Goal: Task Accomplishment & Management: Manage account settings

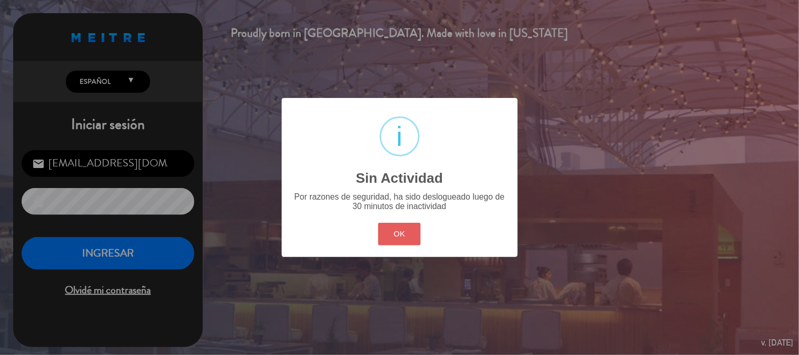
click at [392, 241] on button "OK" at bounding box center [399, 234] width 43 height 23
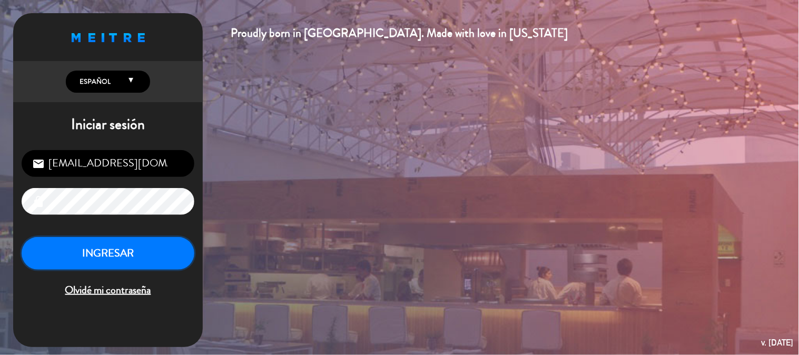
click at [135, 253] on button "INGRESAR" at bounding box center [108, 253] width 173 height 33
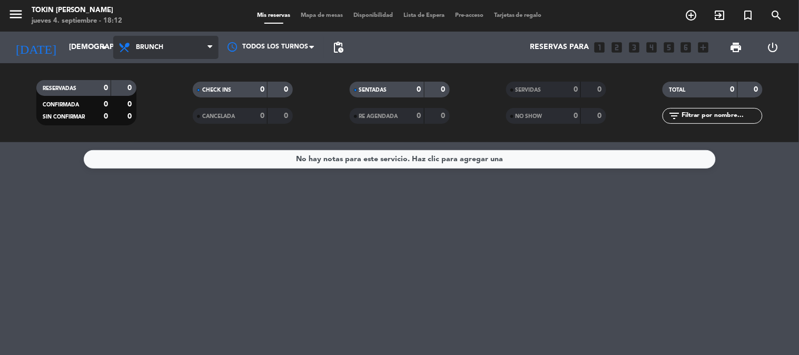
click at [155, 50] on span "Brunch" at bounding box center [149, 47] width 27 height 7
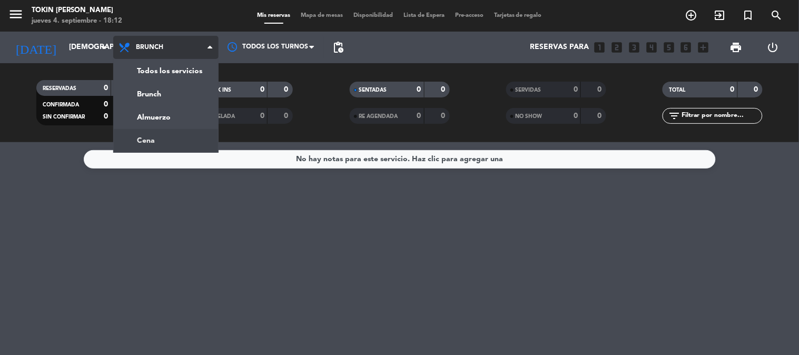
click at [166, 144] on ng-component "menu Tokin [PERSON_NAME] [DATE] 4. septiembre - 18:12 Mis reservas Mapa de mesa…" at bounding box center [399, 177] width 799 height 355
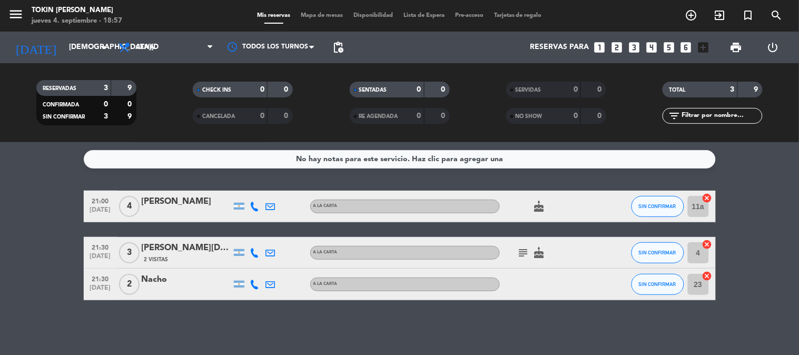
click at [527, 250] on icon "subject" at bounding box center [523, 252] width 13 height 13
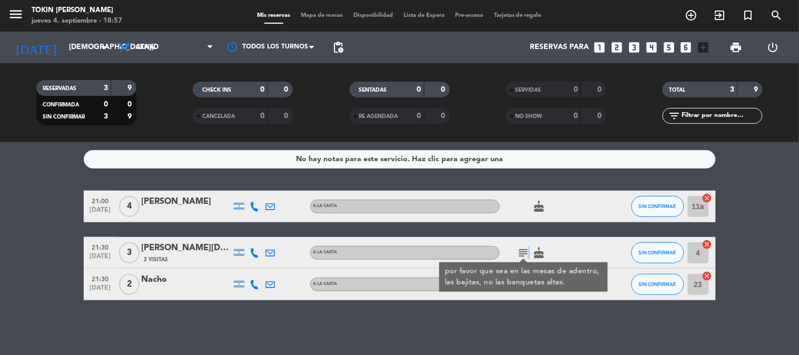
click at [525, 250] on icon "subject" at bounding box center [523, 252] width 13 height 13
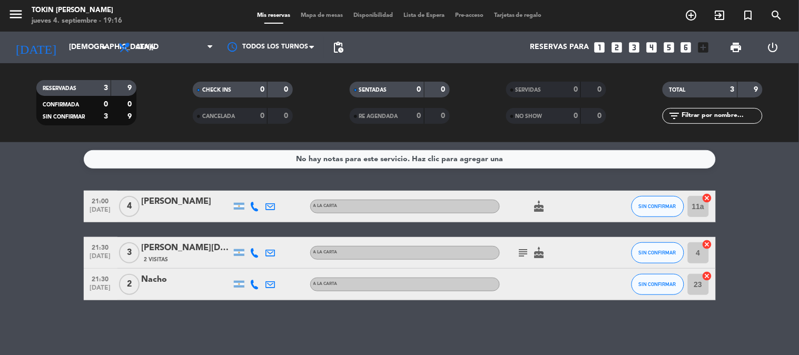
drag, startPoint x: 309, startPoint y: 312, endPoint x: 363, endPoint y: 378, distance: 85.3
click at [363, 354] on html "close × Tokin [PERSON_NAME] × chrome_reader_mode Listado de Reservas account_bo…" at bounding box center [399, 177] width 799 height 355
click at [145, 320] on div "No hay notas para este servicio. Haz clic para agregar una 21:00 [DATE] 4 [PERS…" at bounding box center [399, 248] width 799 height 213
click at [87, 44] on input "[DEMOGRAPHIC_DATA][DATE]" at bounding box center [114, 47] width 100 height 19
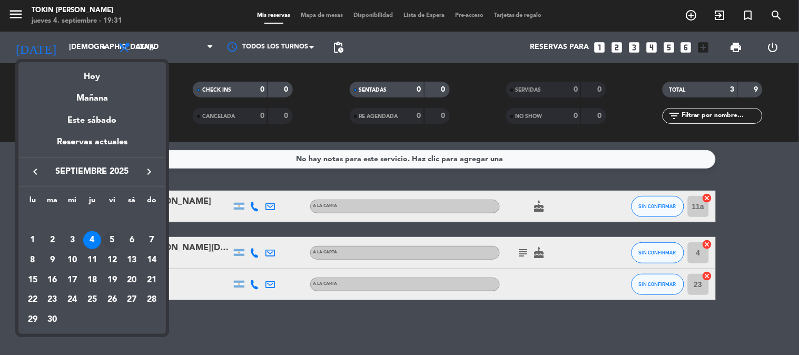
click at [111, 245] on div "5" at bounding box center [112, 240] width 18 height 18
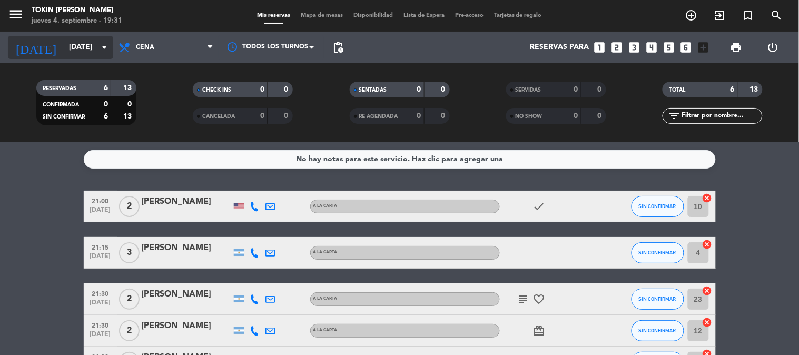
click at [91, 45] on input "[DATE]" at bounding box center [114, 47] width 100 height 19
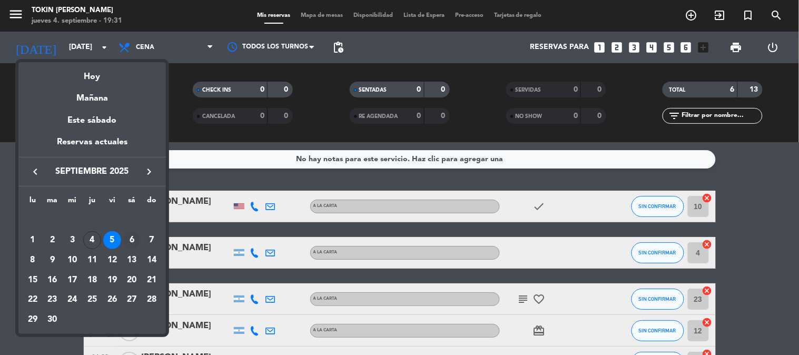
click at [133, 238] on div "6" at bounding box center [132, 240] width 18 height 18
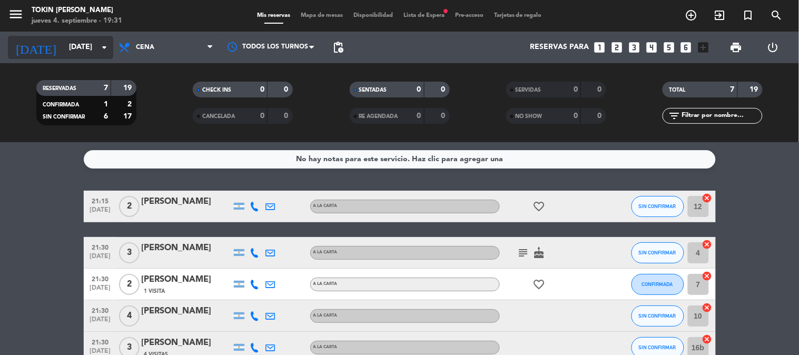
click at [93, 48] on input "[DATE]" at bounding box center [114, 47] width 100 height 19
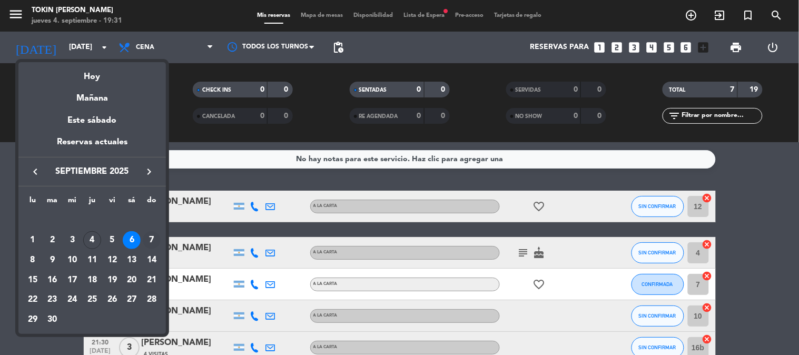
click at [149, 241] on div "7" at bounding box center [152, 240] width 18 height 18
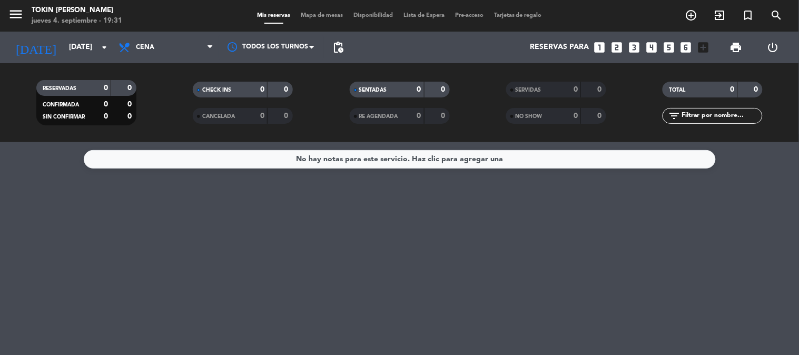
click at [167, 48] on span "Cena" at bounding box center [165, 47] width 105 height 23
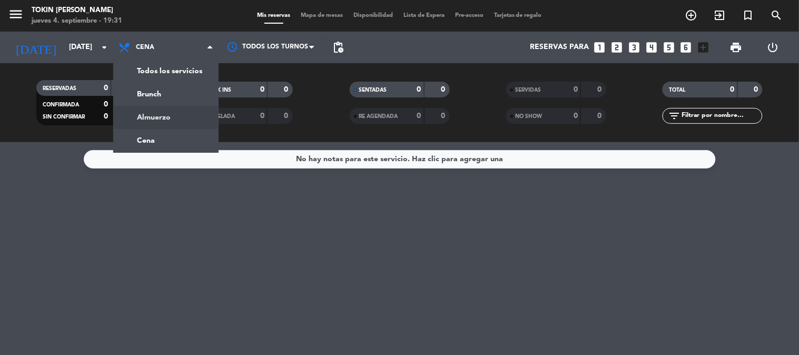
click at [166, 116] on div "menu Tokin [PERSON_NAME] [DATE] 4. septiembre - 19:31 Mis reservas Mapa de mesa…" at bounding box center [399, 71] width 799 height 142
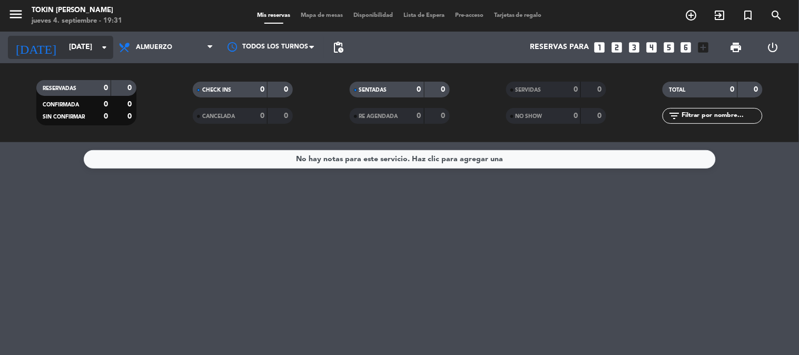
click at [96, 51] on input "[DATE]" at bounding box center [114, 47] width 100 height 19
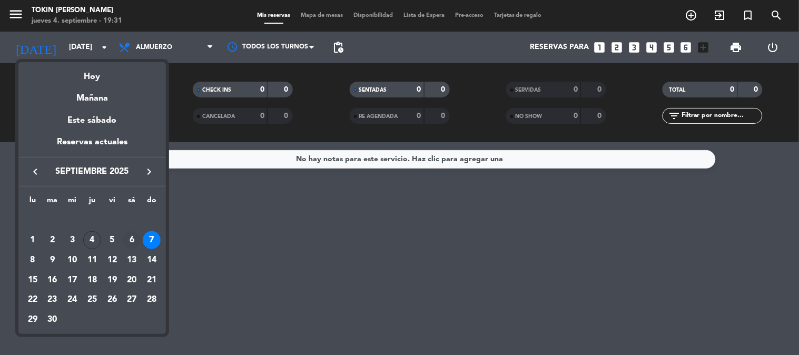
click at [134, 240] on div "6" at bounding box center [132, 240] width 18 height 18
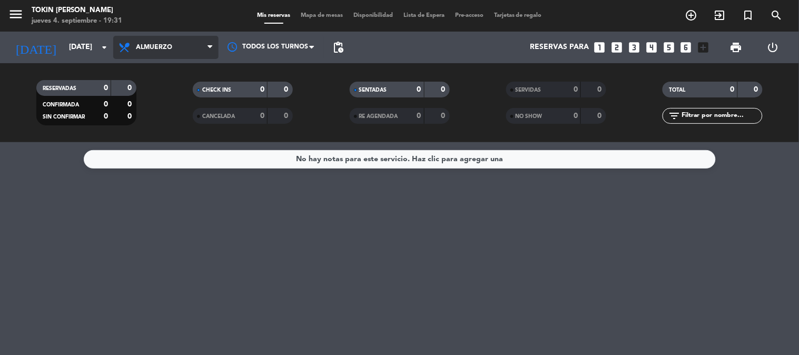
click at [178, 50] on span "Almuerzo" at bounding box center [165, 47] width 105 height 23
click at [163, 144] on ng-component "menu Tokin [PERSON_NAME] [DATE] 4. septiembre - 19:31 Mis reservas Mapa de mesa…" at bounding box center [399, 177] width 799 height 355
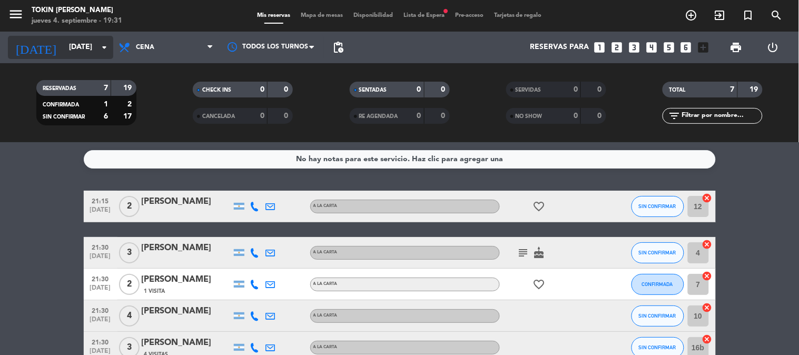
click at [91, 52] on input "[DATE]" at bounding box center [114, 47] width 100 height 19
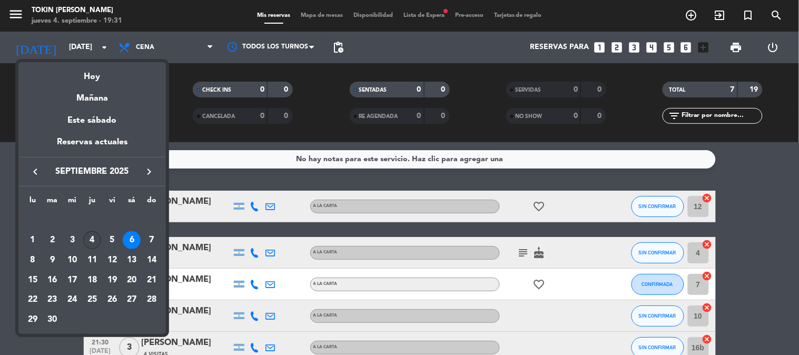
click at [94, 243] on div "4" at bounding box center [92, 240] width 18 height 18
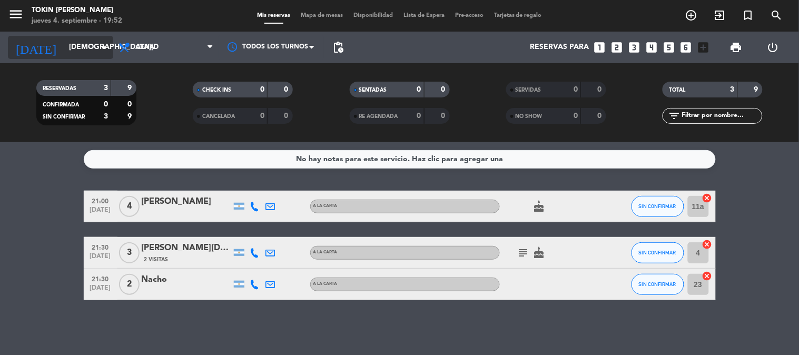
click at [64, 44] on input "[DEMOGRAPHIC_DATA][DATE]" at bounding box center [114, 47] width 100 height 19
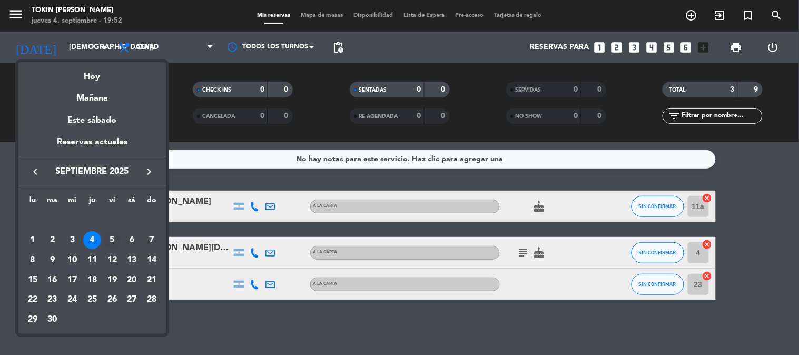
click at [115, 240] on div "5" at bounding box center [112, 240] width 18 height 18
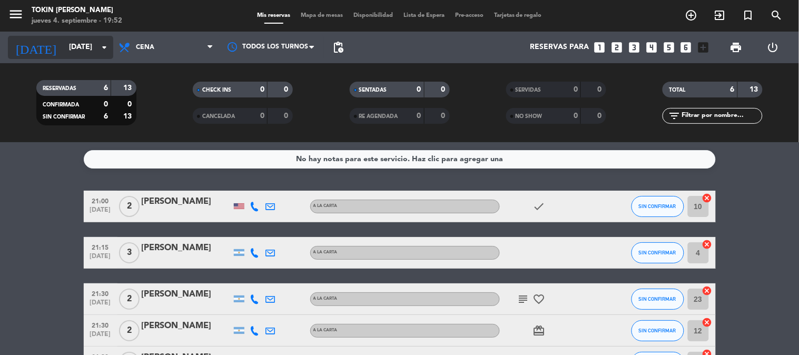
click at [72, 45] on input "[DATE]" at bounding box center [114, 47] width 100 height 19
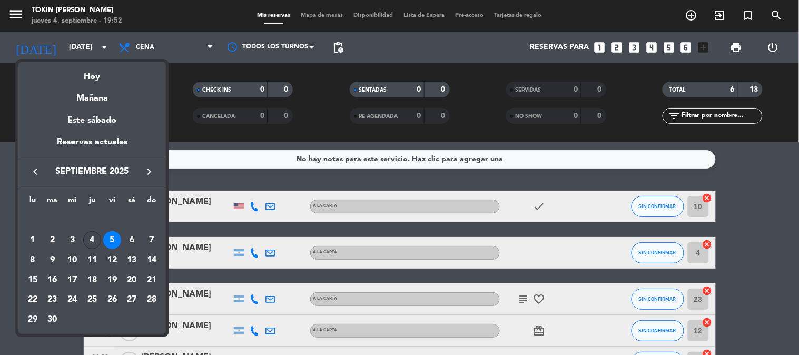
click at [86, 243] on div "4" at bounding box center [92, 240] width 18 height 18
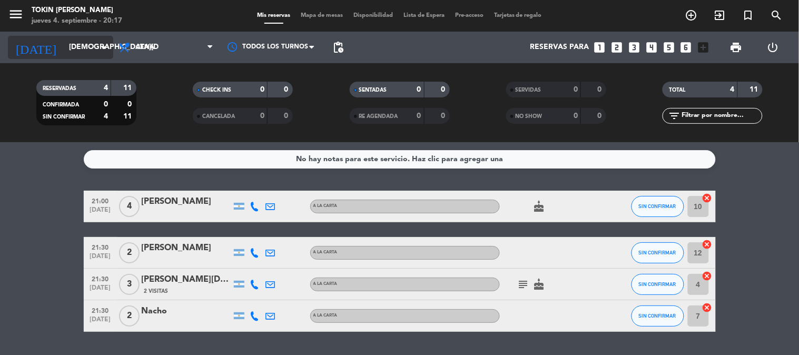
click at [70, 46] on input "[DEMOGRAPHIC_DATA][DATE]" at bounding box center [114, 47] width 100 height 19
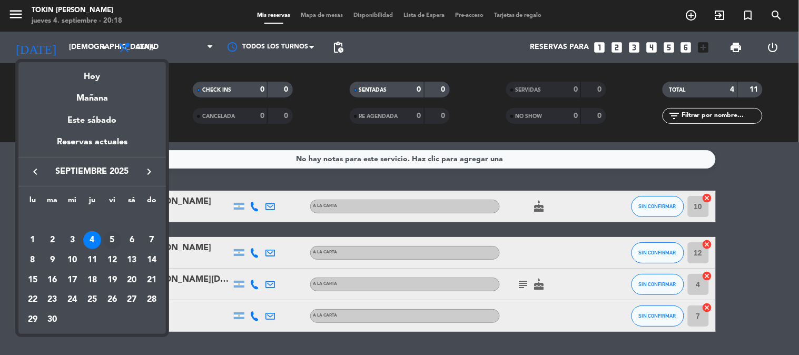
click at [116, 238] on div "5" at bounding box center [112, 240] width 18 height 18
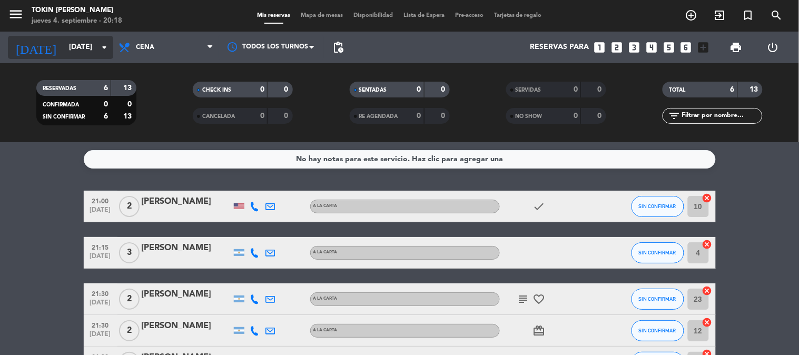
click at [73, 44] on input "[DATE]" at bounding box center [114, 47] width 100 height 19
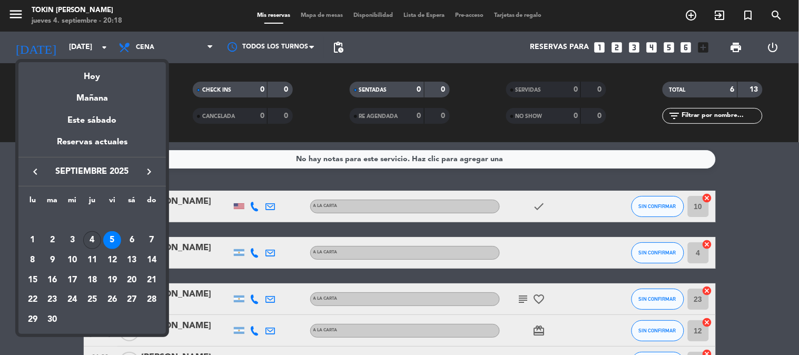
click at [93, 240] on div "4" at bounding box center [92, 240] width 18 height 18
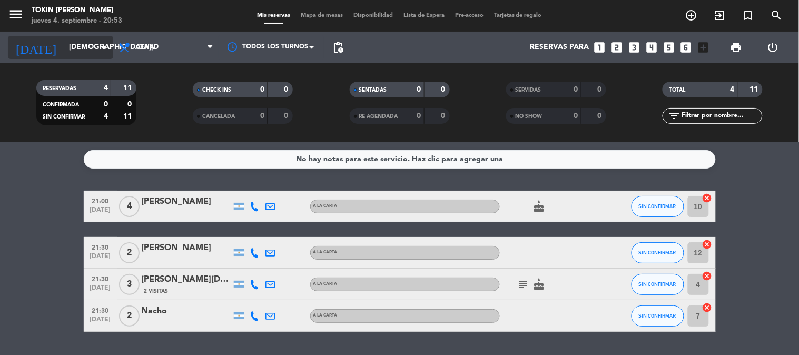
click at [64, 39] on input "[DEMOGRAPHIC_DATA][DATE]" at bounding box center [114, 47] width 100 height 19
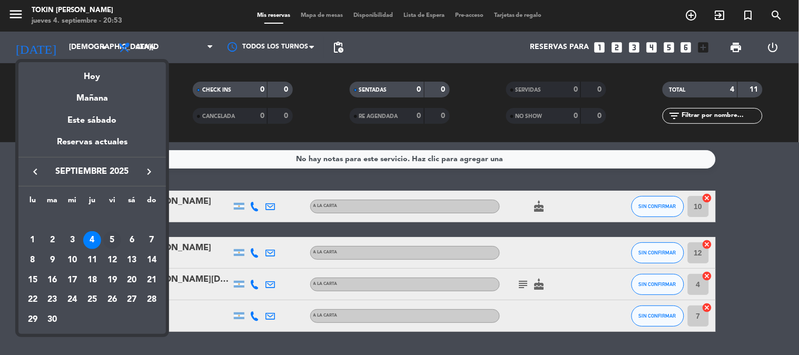
click at [114, 243] on div "5" at bounding box center [112, 240] width 18 height 18
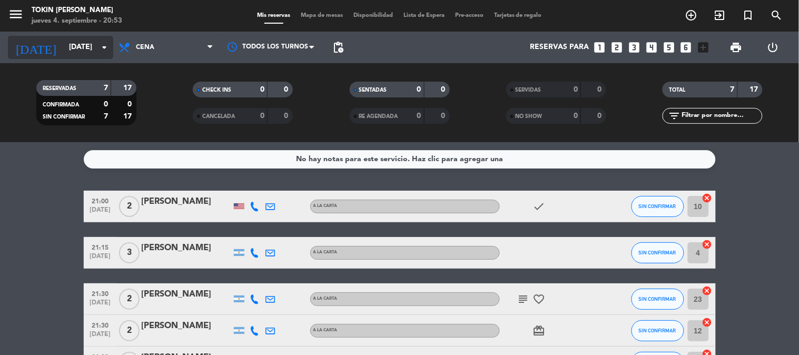
click at [91, 49] on input "[DATE]" at bounding box center [114, 47] width 100 height 19
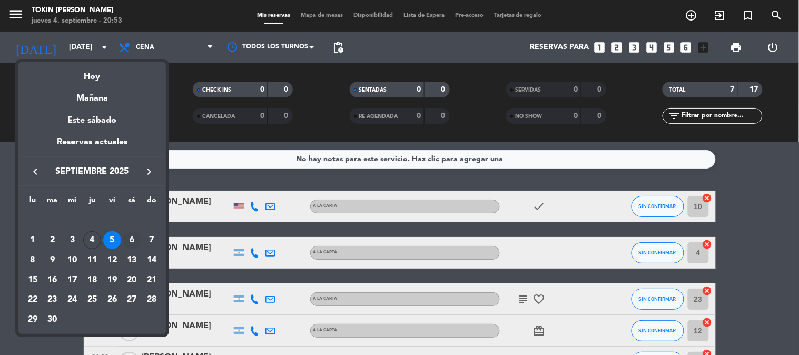
click at [129, 238] on div "6" at bounding box center [132, 240] width 18 height 18
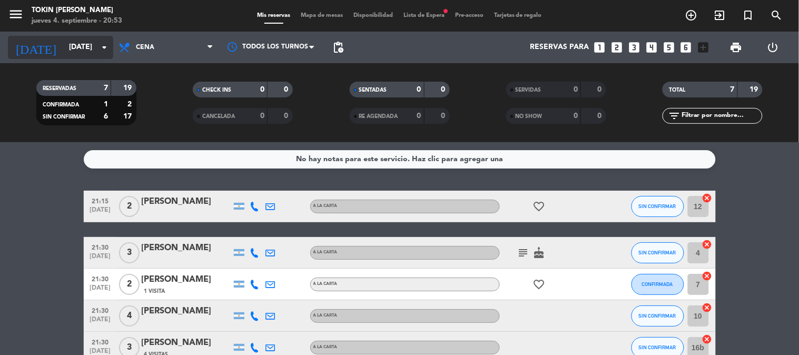
click at [74, 52] on input "[DATE]" at bounding box center [114, 47] width 100 height 19
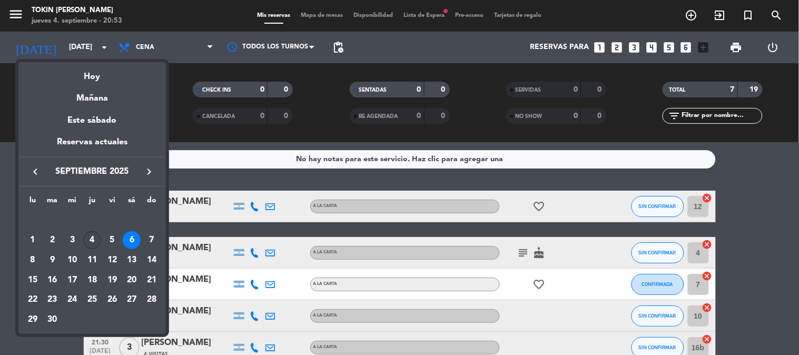
click at [91, 240] on div "4" at bounding box center [92, 240] width 18 height 18
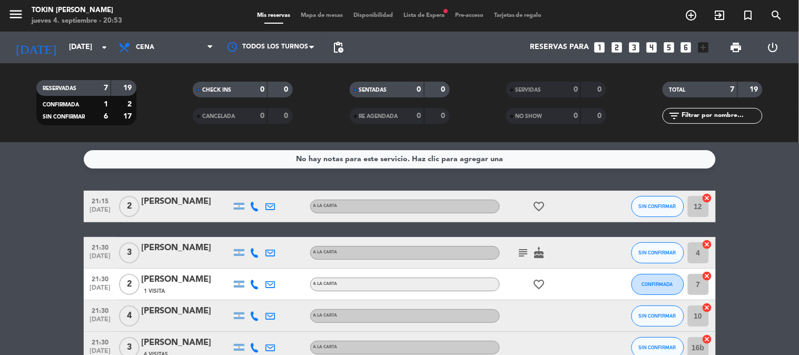
type input "[DEMOGRAPHIC_DATA][DATE]"
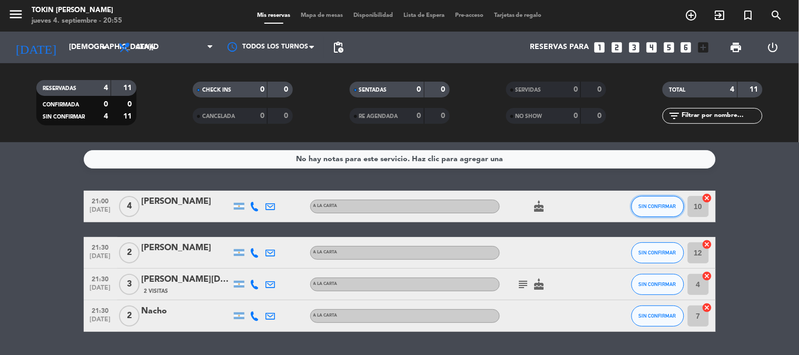
click at [660, 209] on button "SIN CONFIRMAR" at bounding box center [658, 206] width 53 height 21
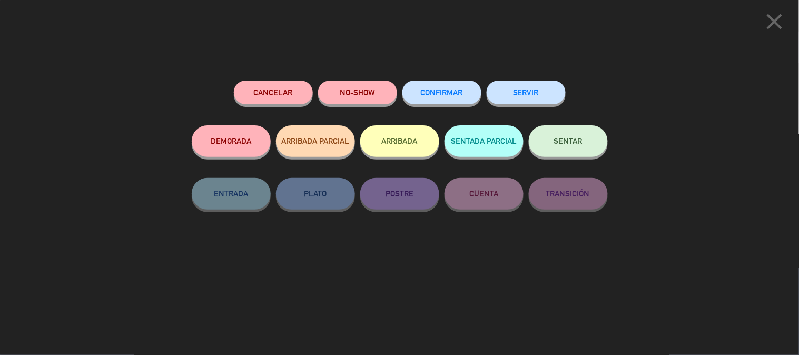
click at [440, 90] on span "CONFIRMAR" at bounding box center [442, 92] width 42 height 9
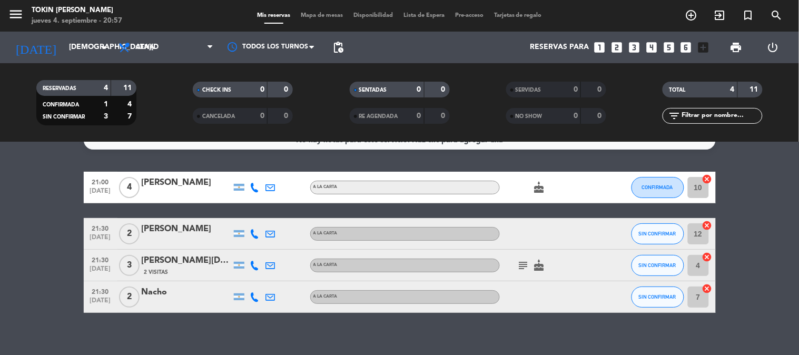
scroll to position [29, 0]
